Goal: Information Seeking & Learning: Learn about a topic

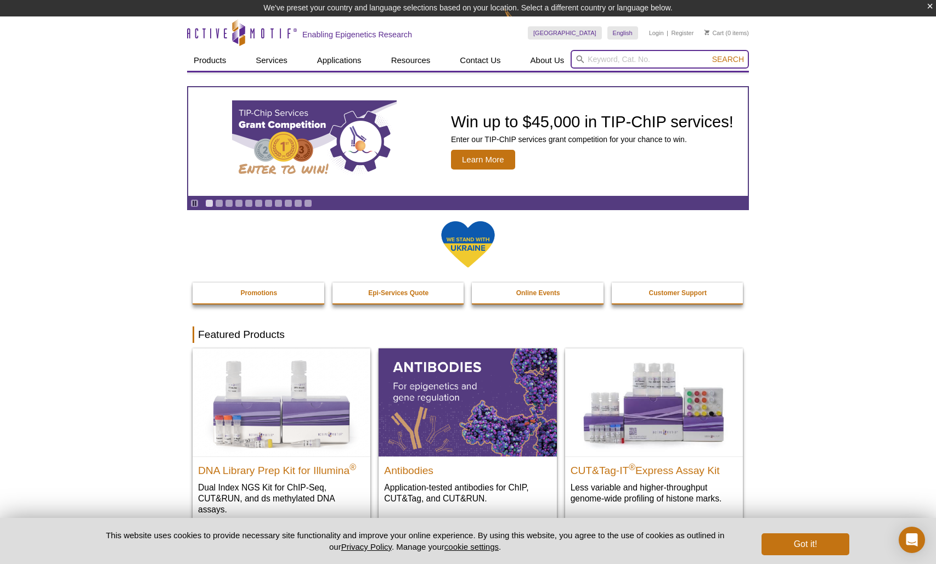
click at [590, 58] on input "search" at bounding box center [659, 59] width 178 height 19
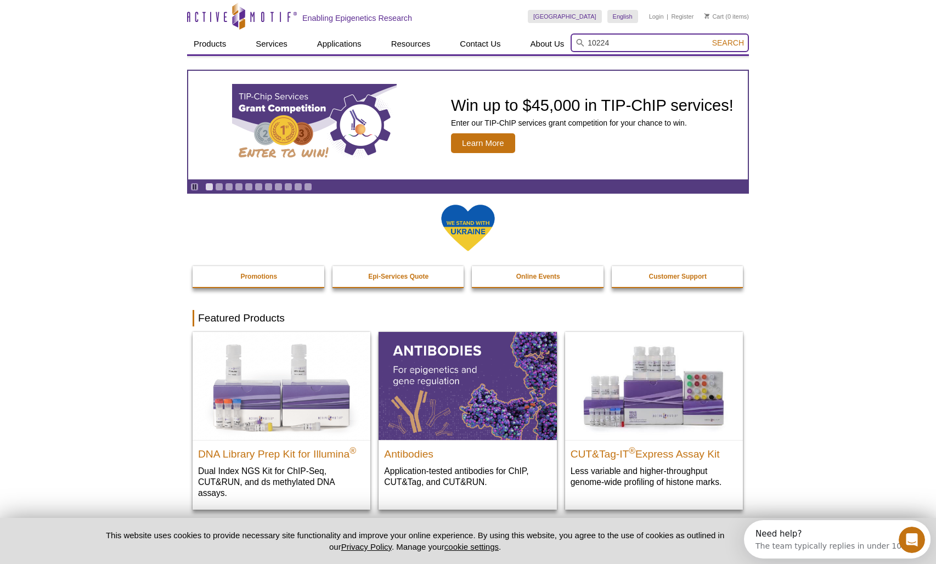
type input "10224"
click at [740, 39] on span "Search" at bounding box center [728, 42] width 32 height 9
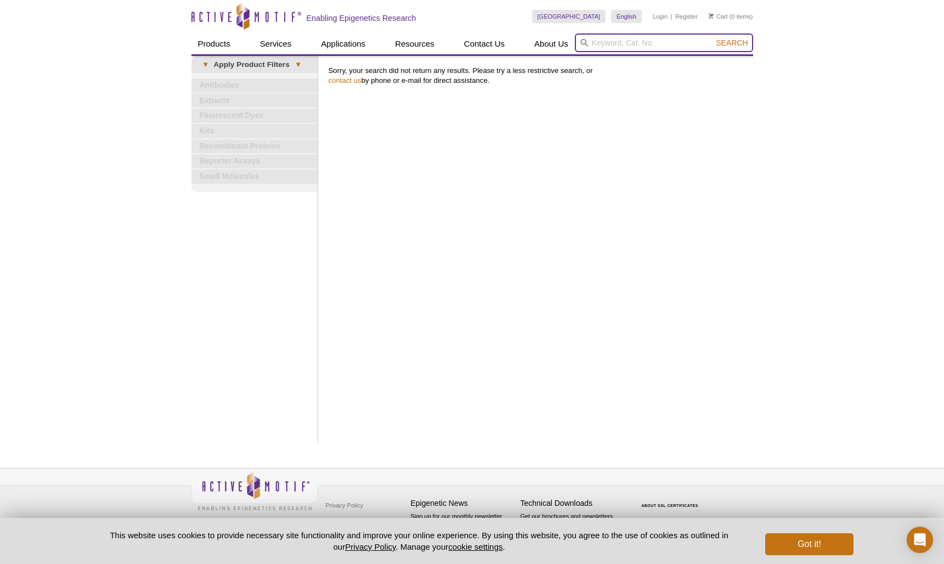
click at [645, 41] on input "search" at bounding box center [664, 42] width 178 height 19
paste input "MAXblock"
type input "MAXblock"
click at [725, 42] on span "Search" at bounding box center [732, 42] width 32 height 9
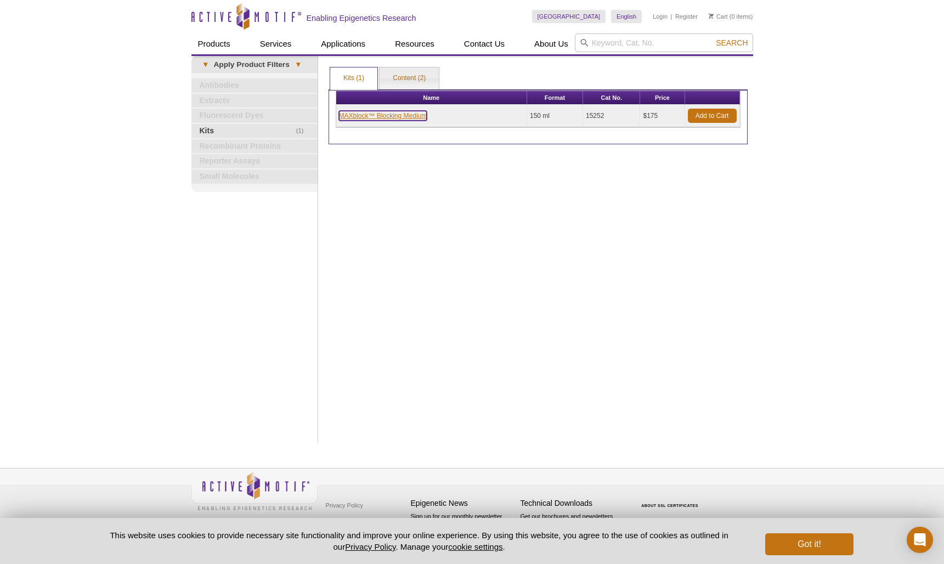
click at [383, 113] on link "MAXblock™ Blocking Medium" at bounding box center [383, 116] width 88 height 10
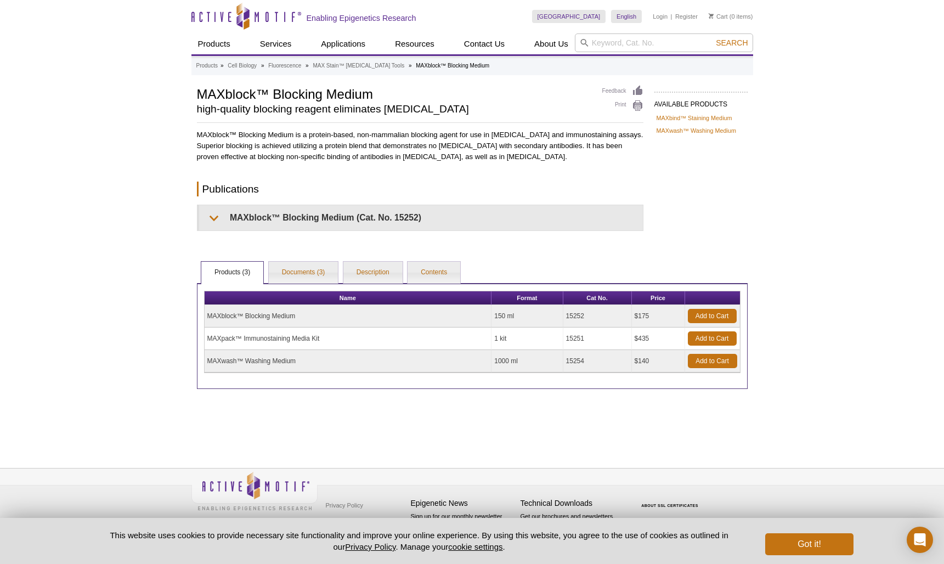
click at [274, 314] on td "MAXblock™ Blocking Medium" at bounding box center [348, 316] width 287 height 22
click at [234, 363] on td "MAXwash™ Washing Medium" at bounding box center [348, 361] width 287 height 22
click at [257, 315] on td "MAXblock™ Blocking Medium" at bounding box center [348, 316] width 287 height 22
drag, startPoint x: 262, startPoint y: 316, endPoint x: 255, endPoint y: 316, distance: 7.1
click at [262, 317] on td "MAXblock™ Blocking Medium" at bounding box center [348, 316] width 287 height 22
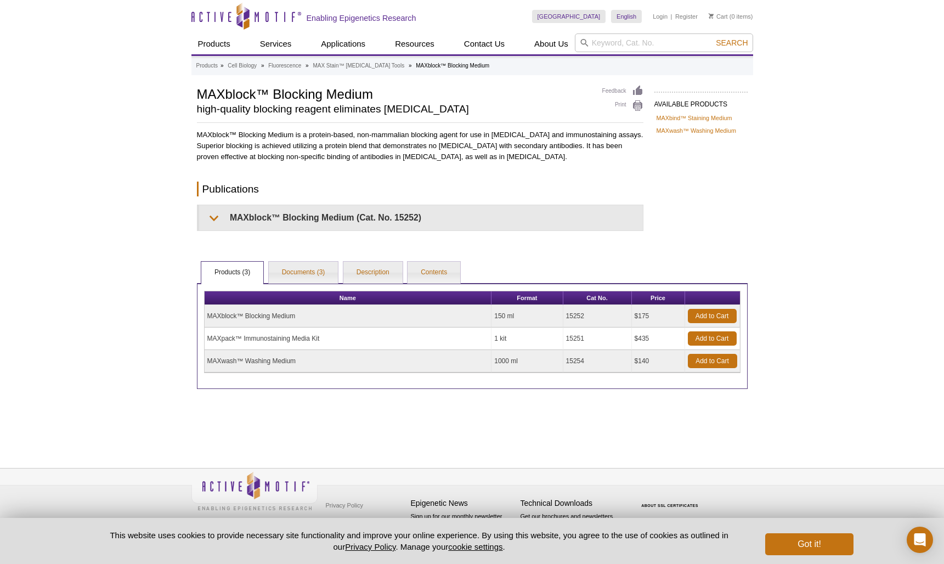
drag, startPoint x: 588, startPoint y: 157, endPoint x: 195, endPoint y: 139, distance: 393.1
click at [195, 139] on div "AVAILABLE PRODUCTS MAXbind™ Staining Medium MAXwash™ Washing Medium Available P…" at bounding box center [472, 237] width 562 height 304
copy p "MAXblock™ Blocking Medium is a protein-based, non-mammalian blocking agent for …"
click at [516, 254] on div "AVAILABLE PRODUCTS MAXbind™ Staining Medium MAXwash™ Washing Medium Available P…" at bounding box center [472, 237] width 562 height 304
